Goal: Task Accomplishment & Management: Complete application form

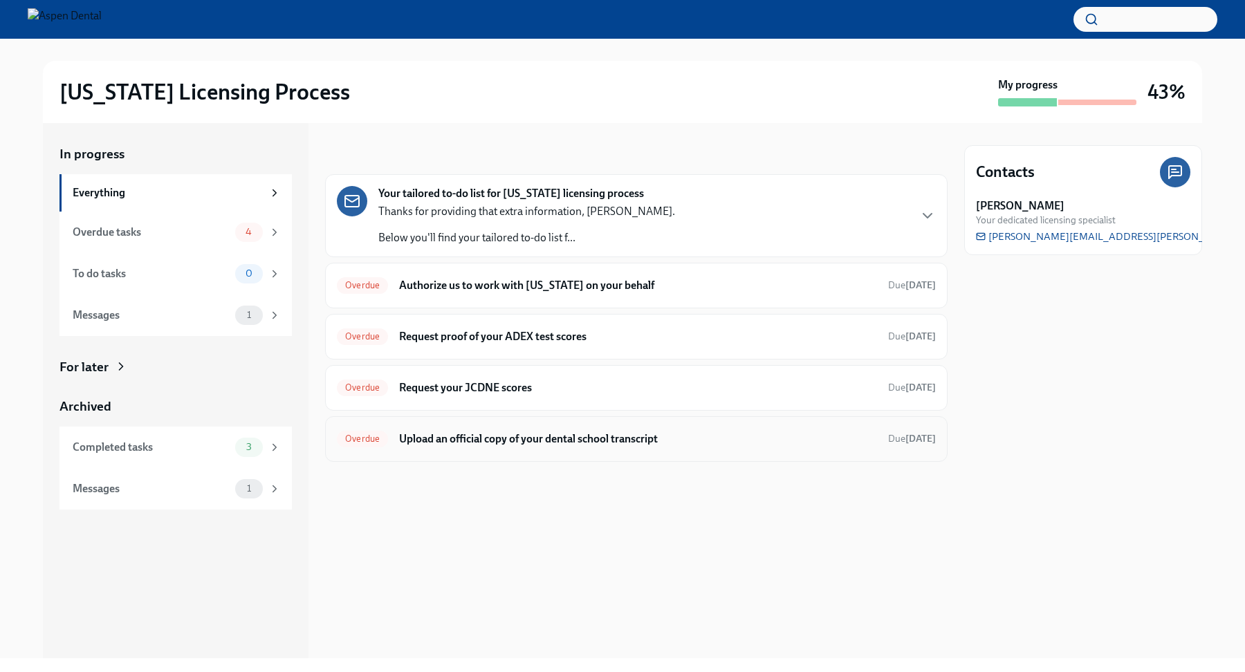
click at [365, 438] on span "Overdue" at bounding box center [362, 439] width 51 height 10
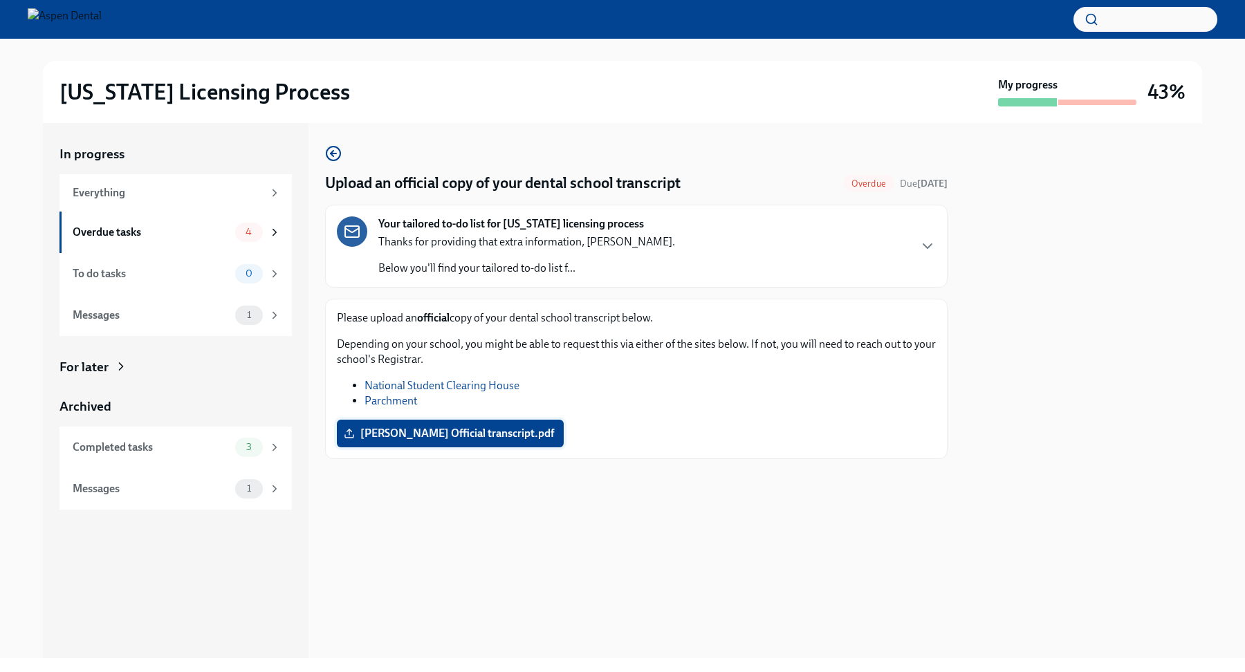
click at [420, 443] on label "Shumila Kazmi Official transcript.pdf" at bounding box center [450, 434] width 227 height 28
click at [0, 0] on input "Shumila Kazmi Official transcript.pdf" at bounding box center [0, 0] width 0 height 0
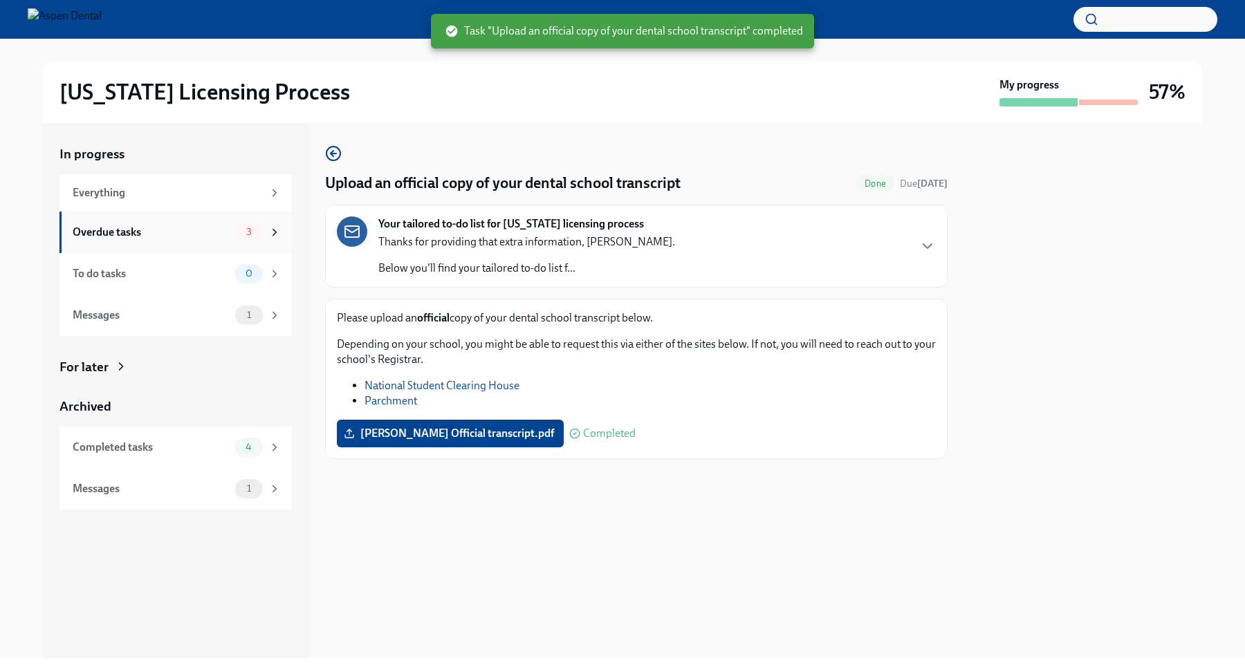
click at [171, 239] on div "Overdue tasks" at bounding box center [151, 232] width 157 height 15
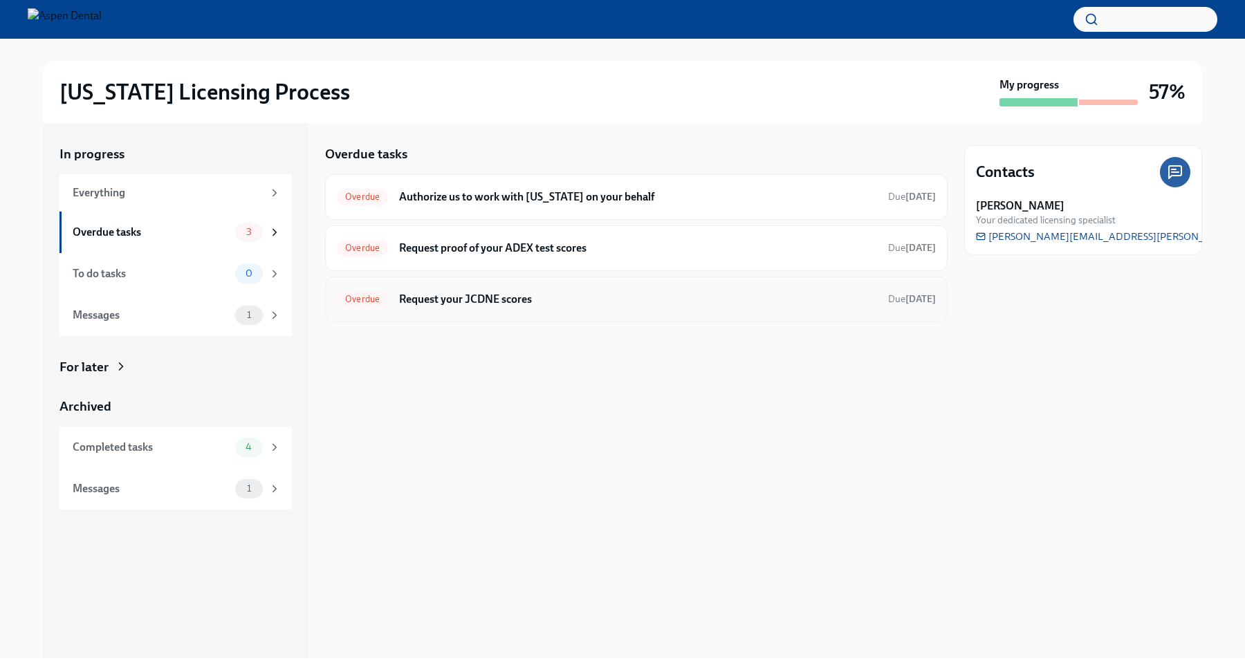
click at [663, 301] on h6 "Request your JCDNE scores" at bounding box center [638, 299] width 478 height 15
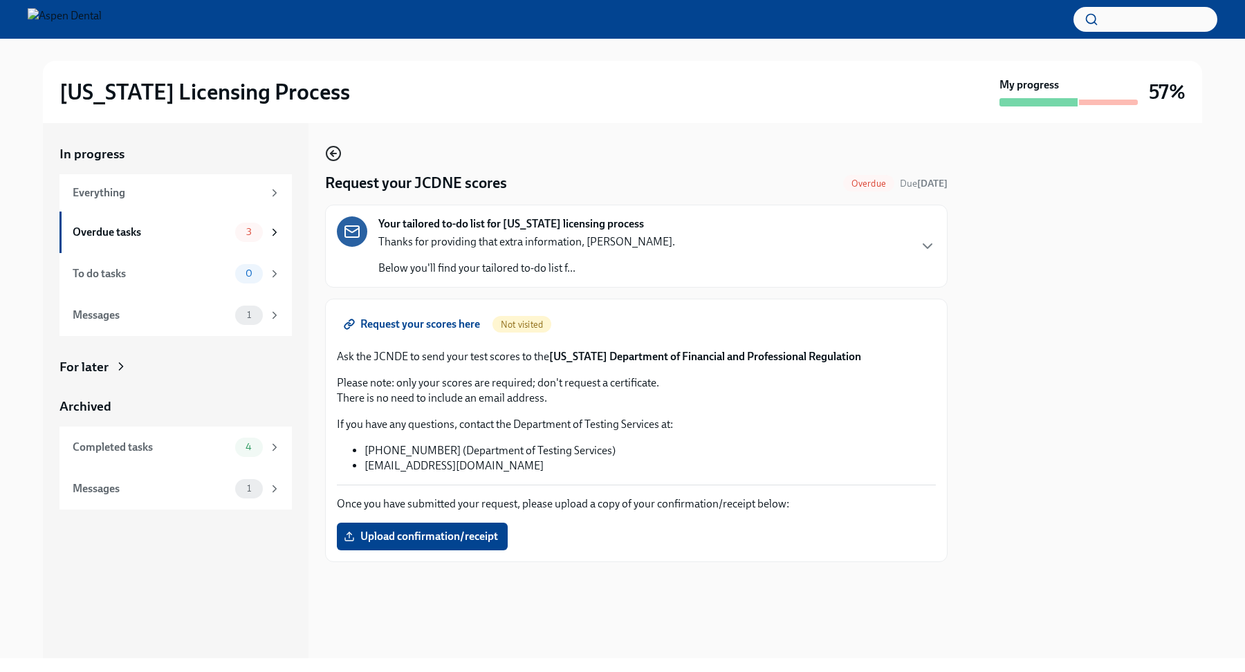
click at [330, 155] on icon "button" at bounding box center [331, 154] width 3 height 6
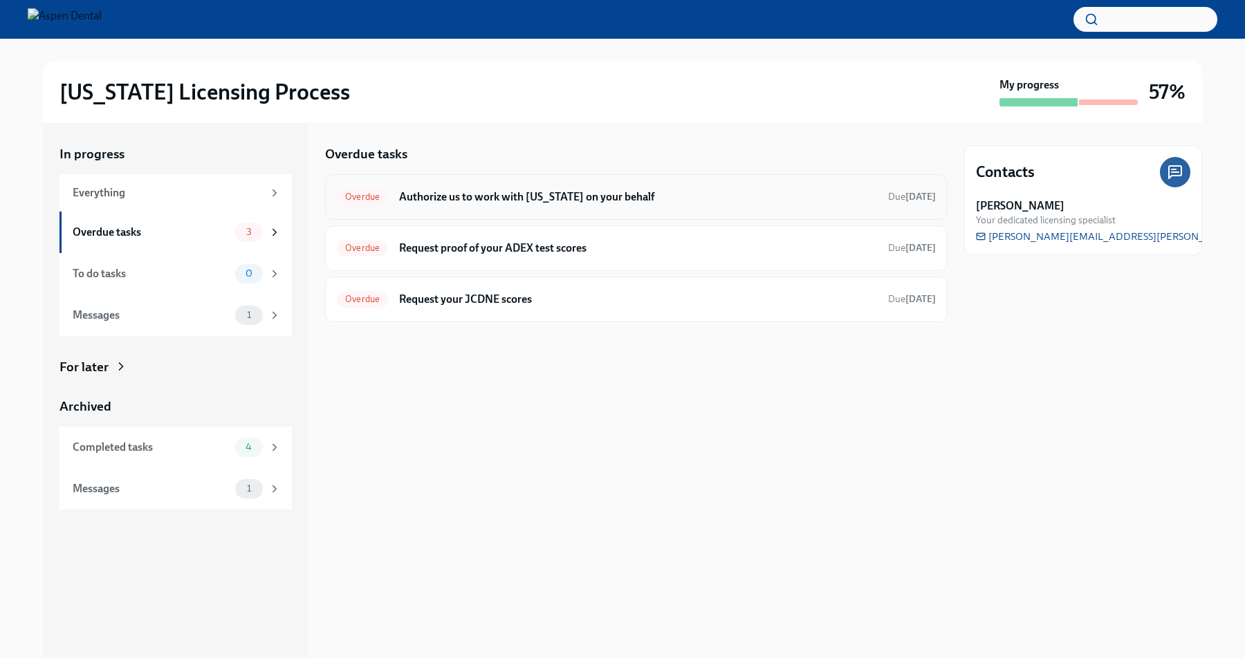
click at [525, 210] on div "Overdue Authorize us to work with [US_STATE] on your behalf Due [DATE]" at bounding box center [636, 197] width 622 height 46
click at [505, 197] on h6 "Authorize us to work with [US_STATE] on your behalf" at bounding box center [638, 196] width 478 height 15
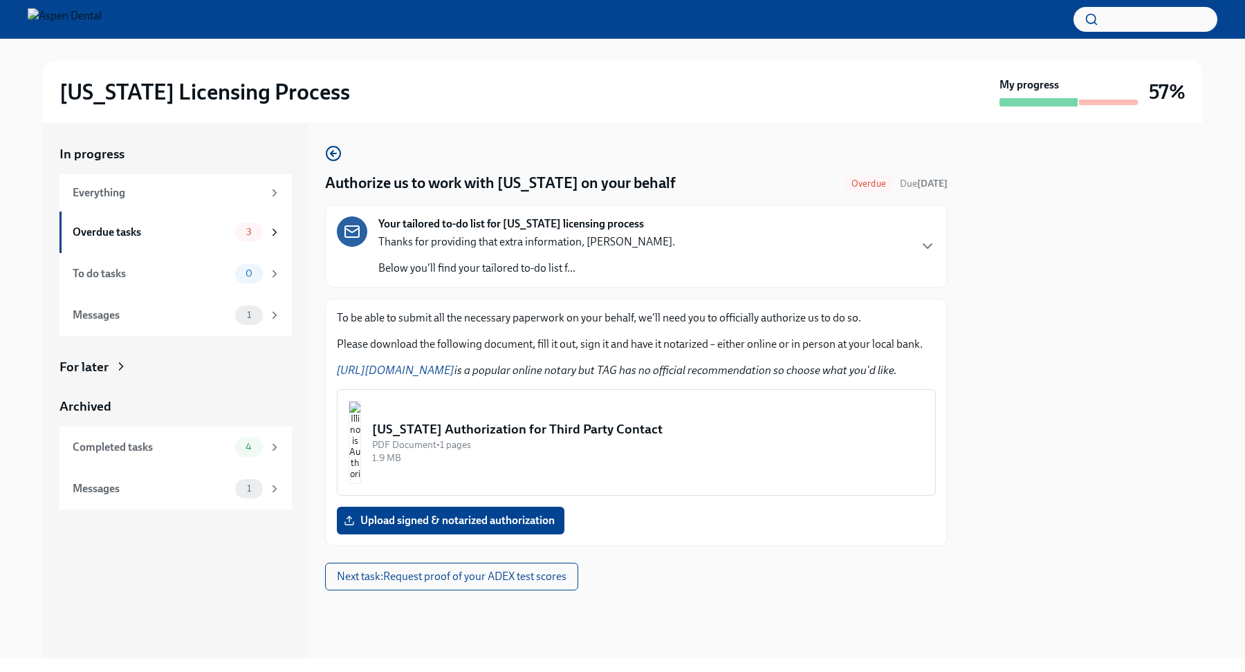
click at [361, 451] on img "button" at bounding box center [354, 442] width 12 height 83
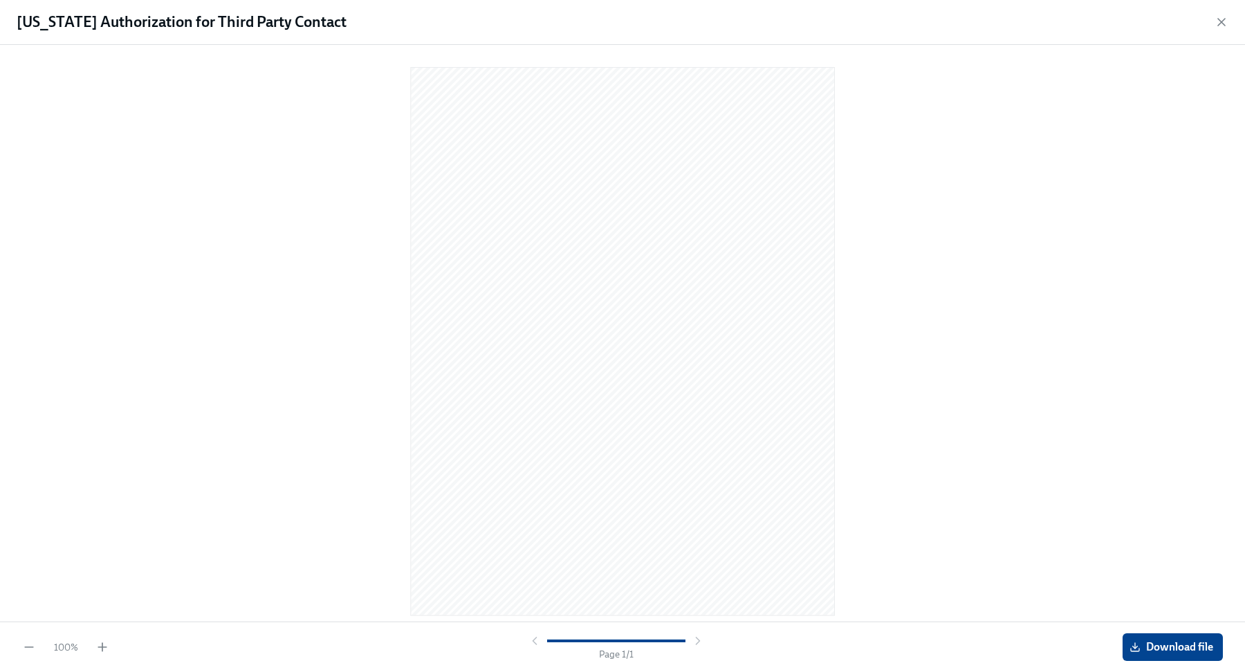
click at [528, 644] on div at bounding box center [616, 641] width 177 height 14
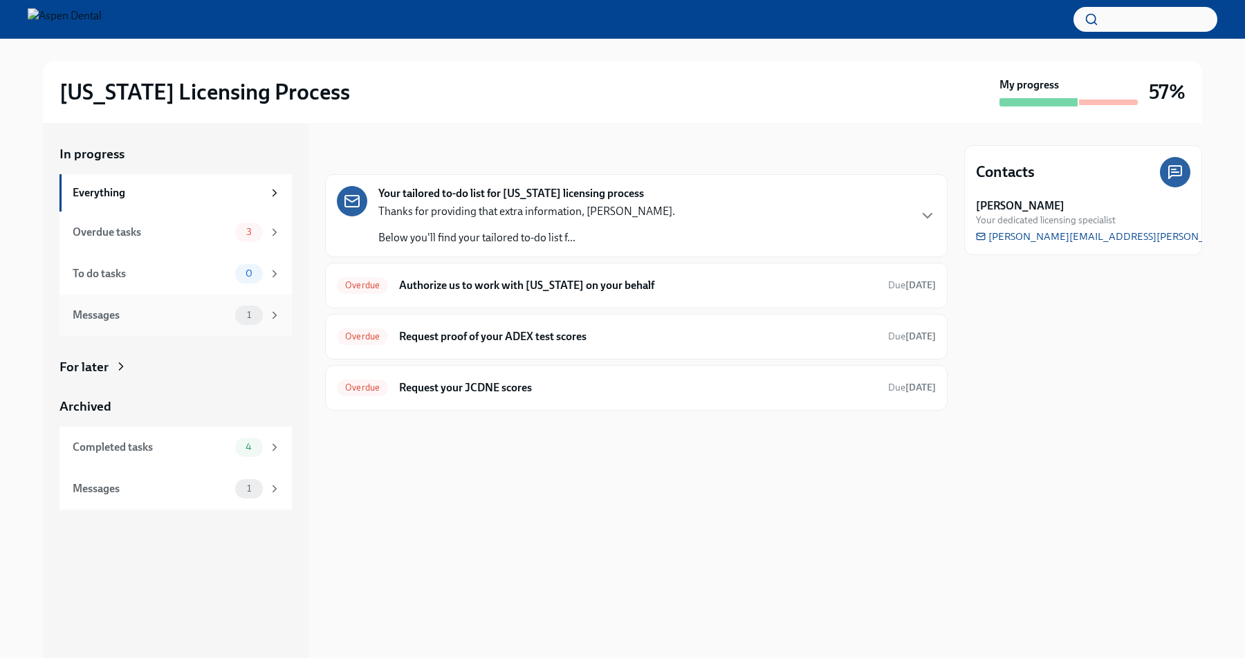
click at [259, 322] on div "1" at bounding box center [249, 315] width 28 height 19
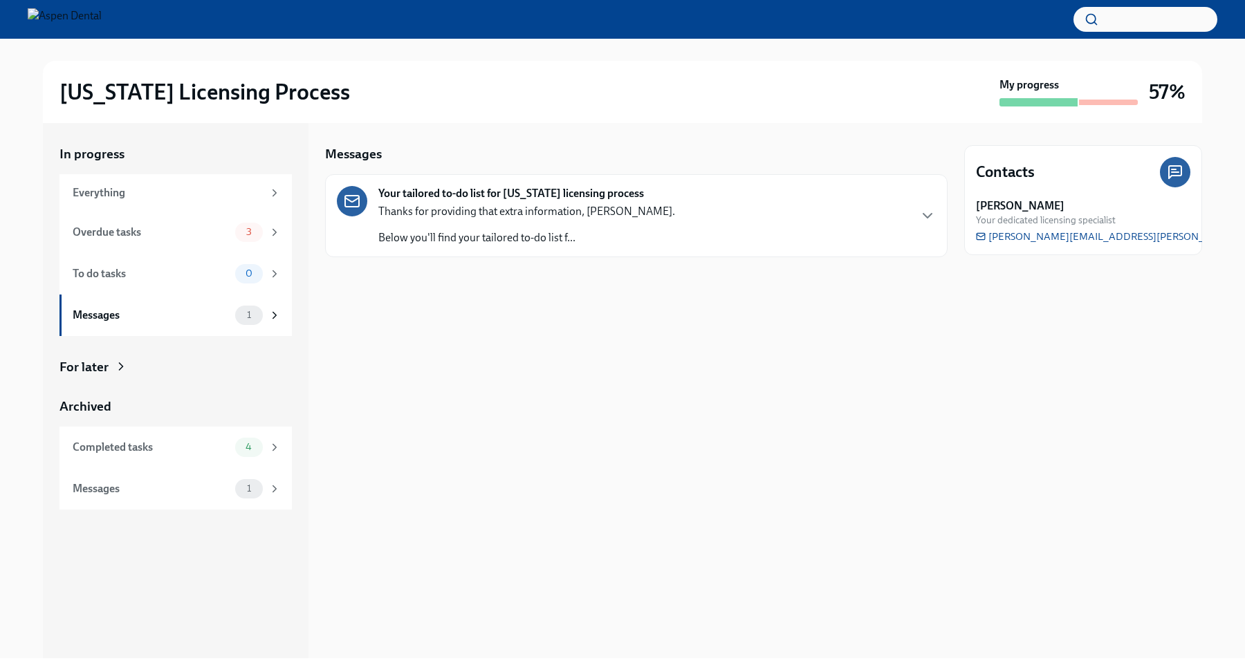
click at [534, 232] on p "Below you'll find your tailored to-do list f..." at bounding box center [526, 237] width 297 height 15
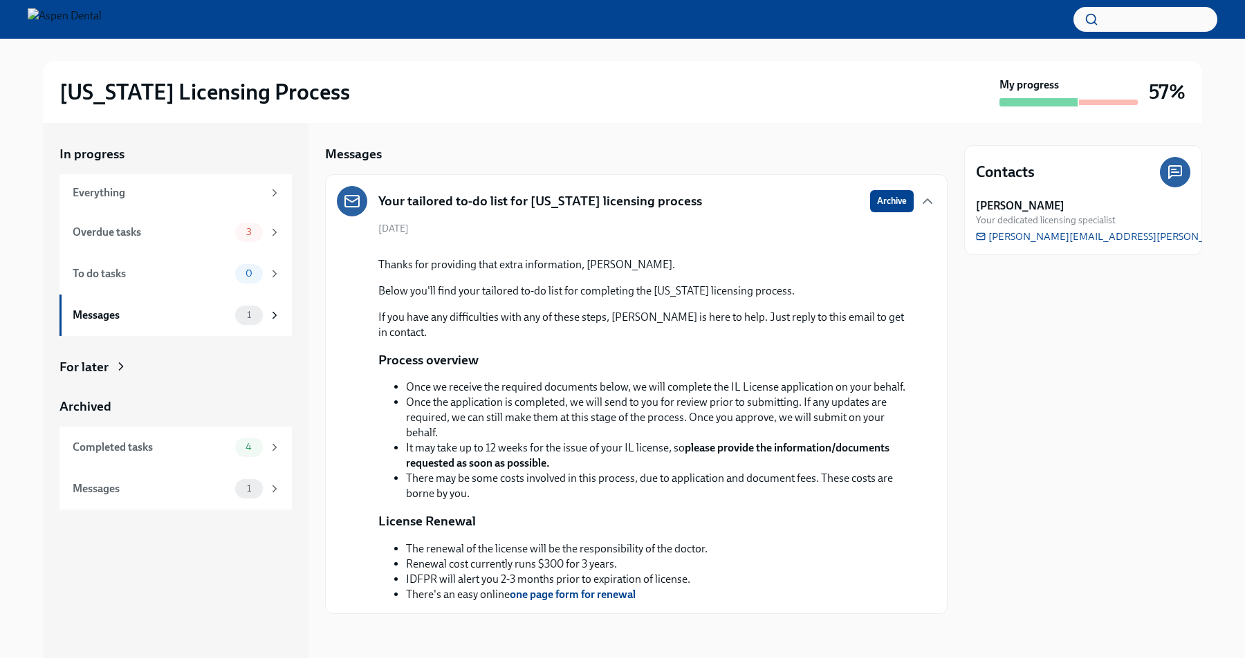
scroll to position [145, 0]
click at [180, 225] on div "Overdue tasks" at bounding box center [151, 232] width 157 height 15
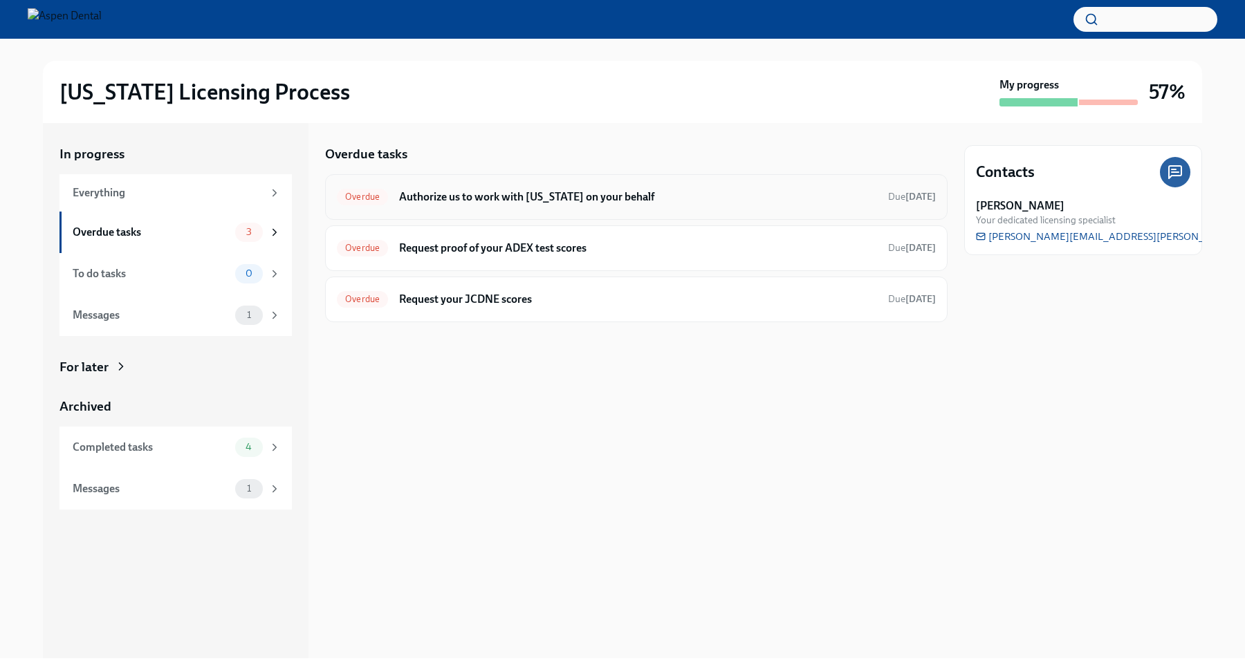
click at [440, 195] on h6 "Authorize us to work with [US_STATE] on your behalf" at bounding box center [638, 196] width 478 height 15
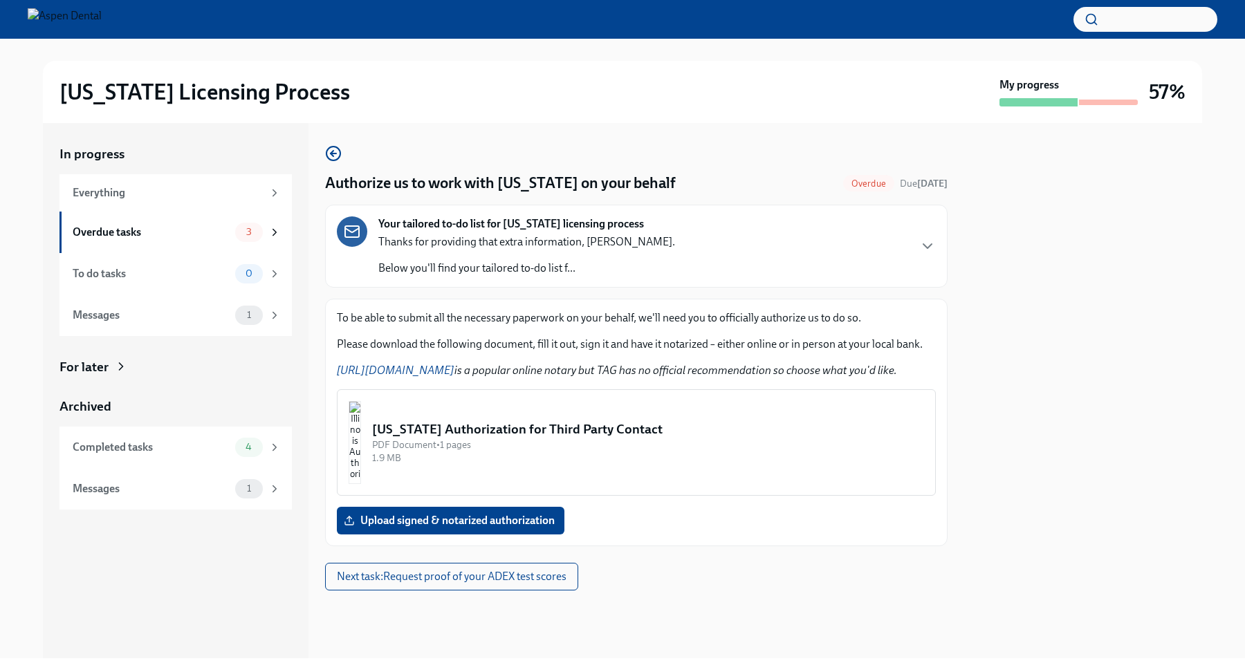
click at [361, 447] on img "button" at bounding box center [354, 442] width 12 height 83
